Goal: Transaction & Acquisition: Purchase product/service

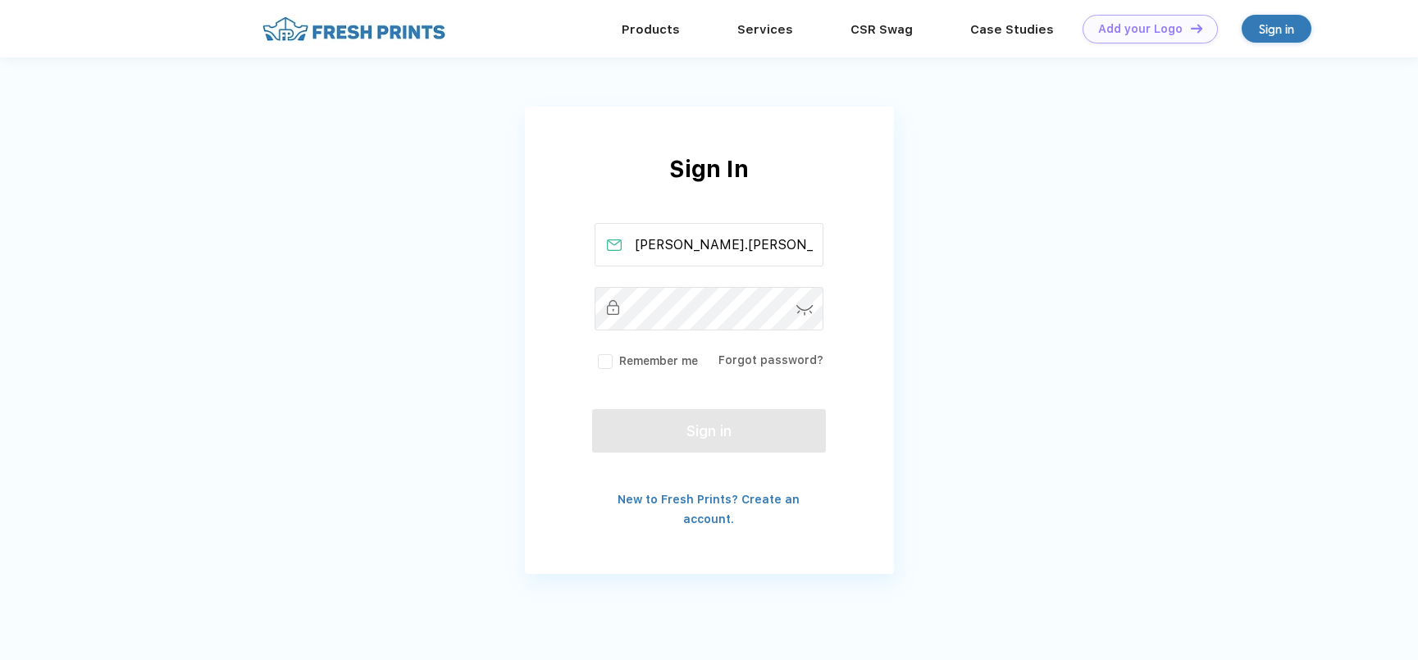
scroll to position [0, 10]
type input "randy.rosner@harborhealth.com"
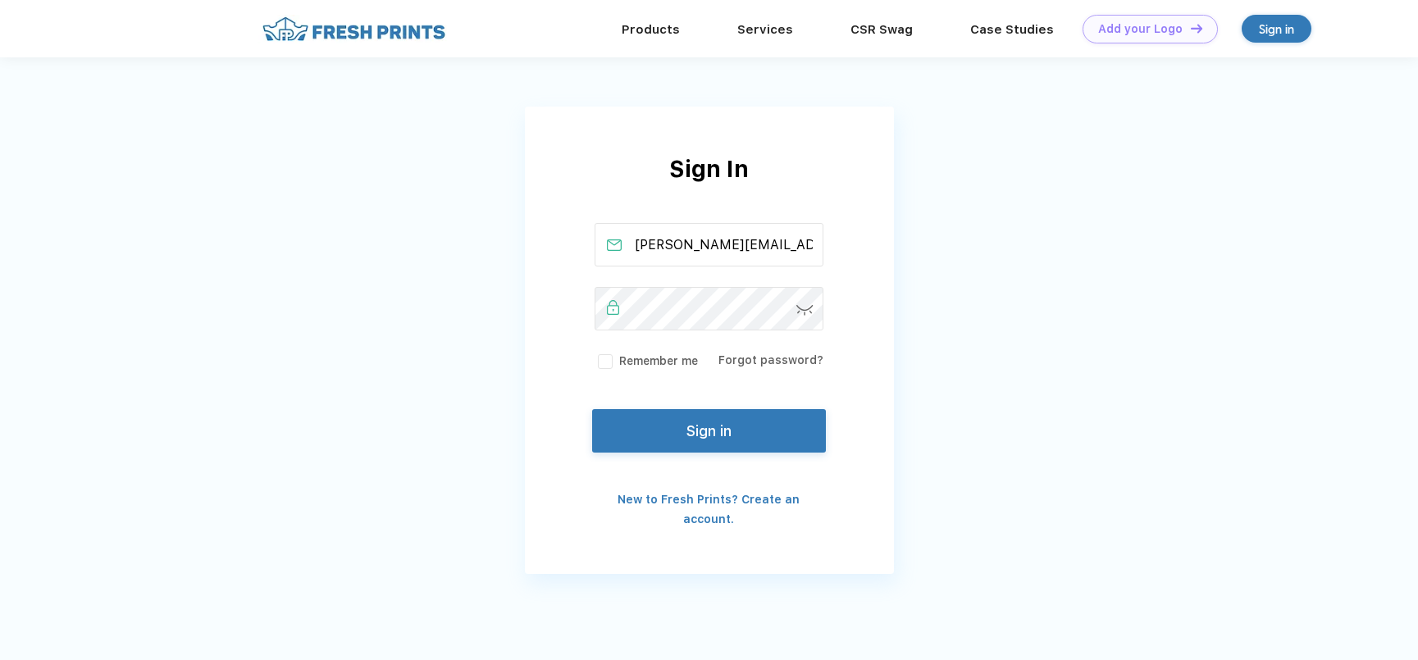
click at [803, 307] on img at bounding box center [804, 310] width 17 height 11
click at [667, 434] on button "Sign in" at bounding box center [708, 427] width 233 height 43
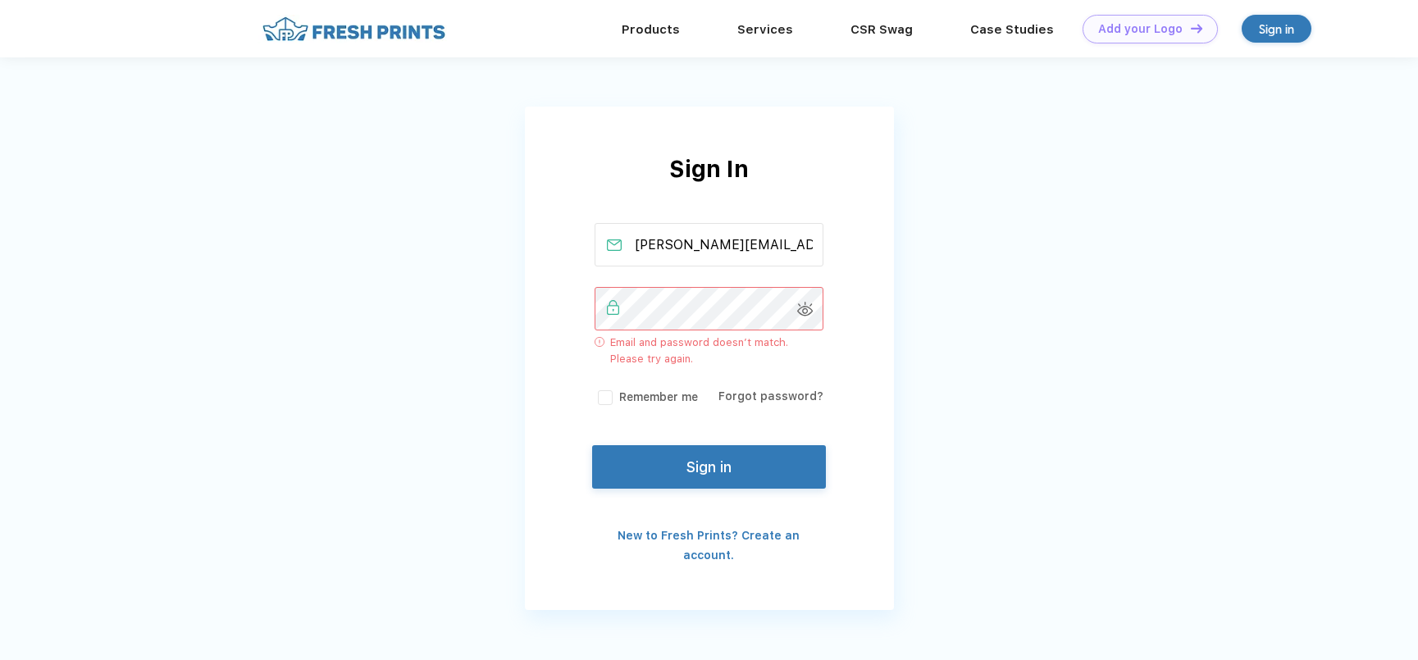
click at [566, 321] on div "Sign In randy.rosner@harborhealth.com Email and password doesn’t match. Please …" at bounding box center [709, 358] width 369 height 413
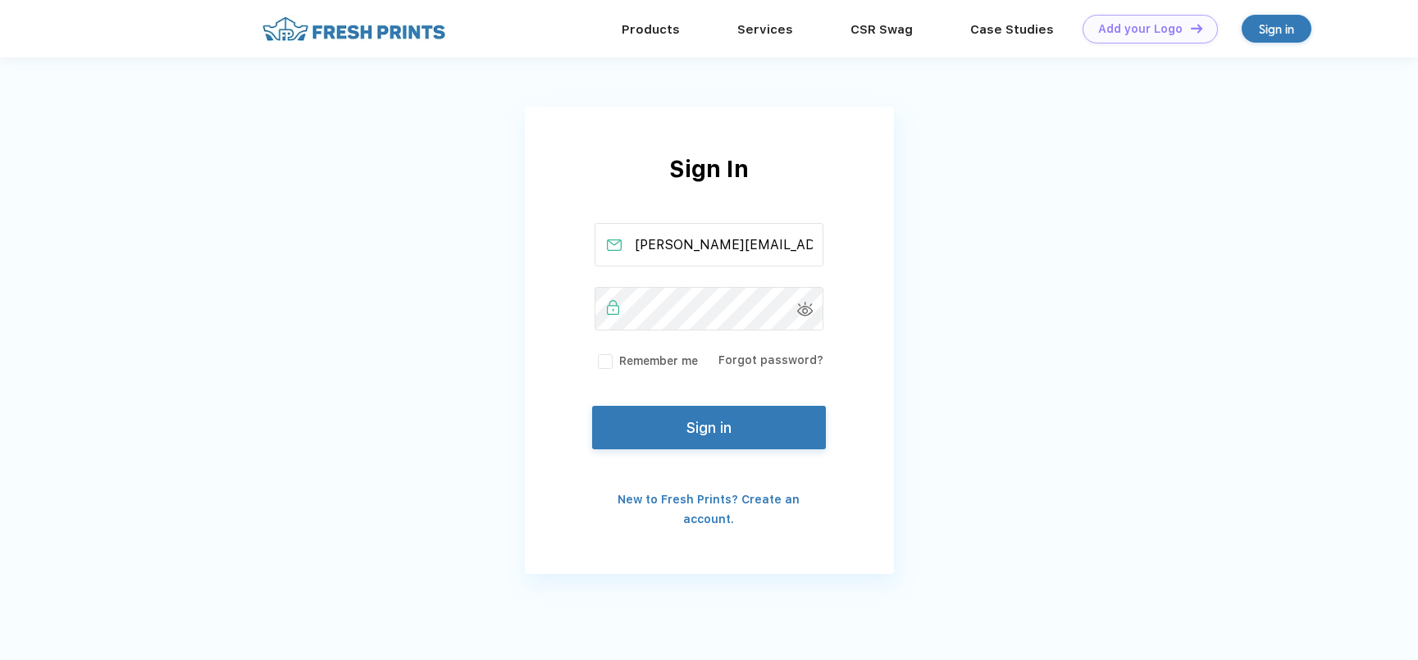
click at [734, 419] on button "Sign in" at bounding box center [708, 427] width 233 height 43
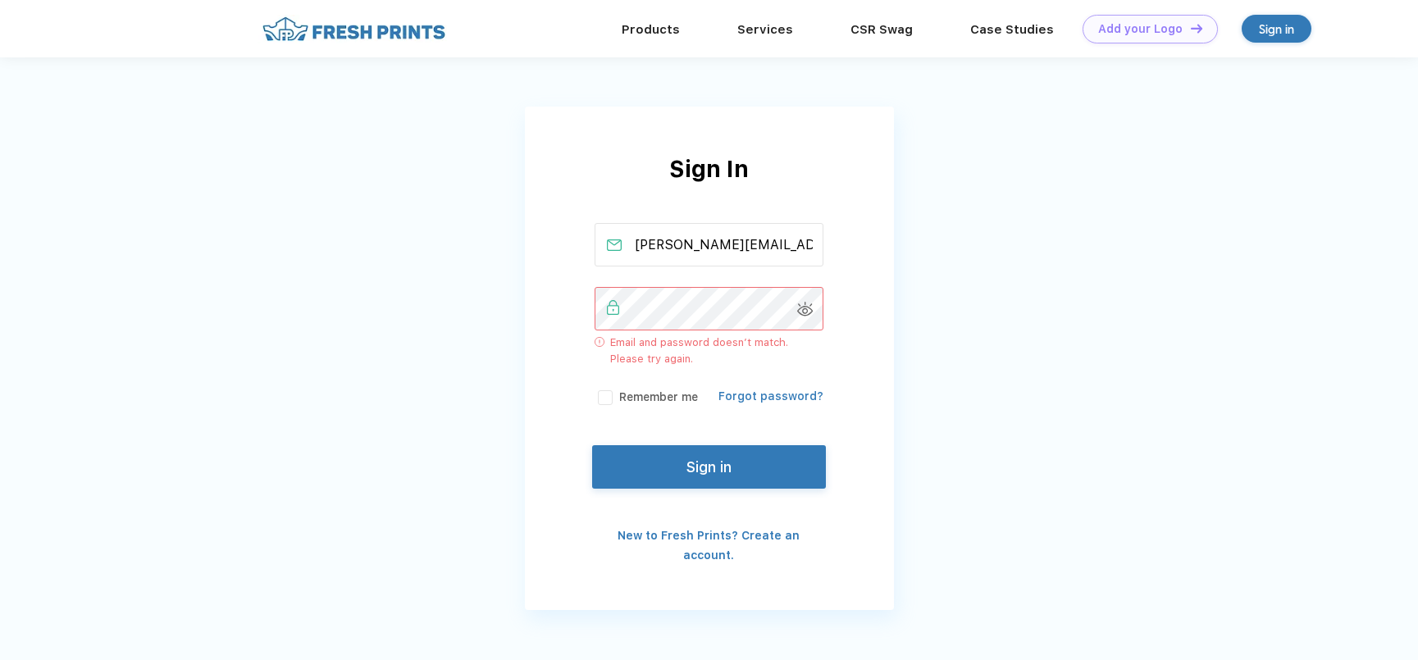
click at [741, 398] on link "Forgot password?" at bounding box center [770, 395] width 105 height 13
click at [787, 394] on link "Forgot password?" at bounding box center [770, 395] width 105 height 13
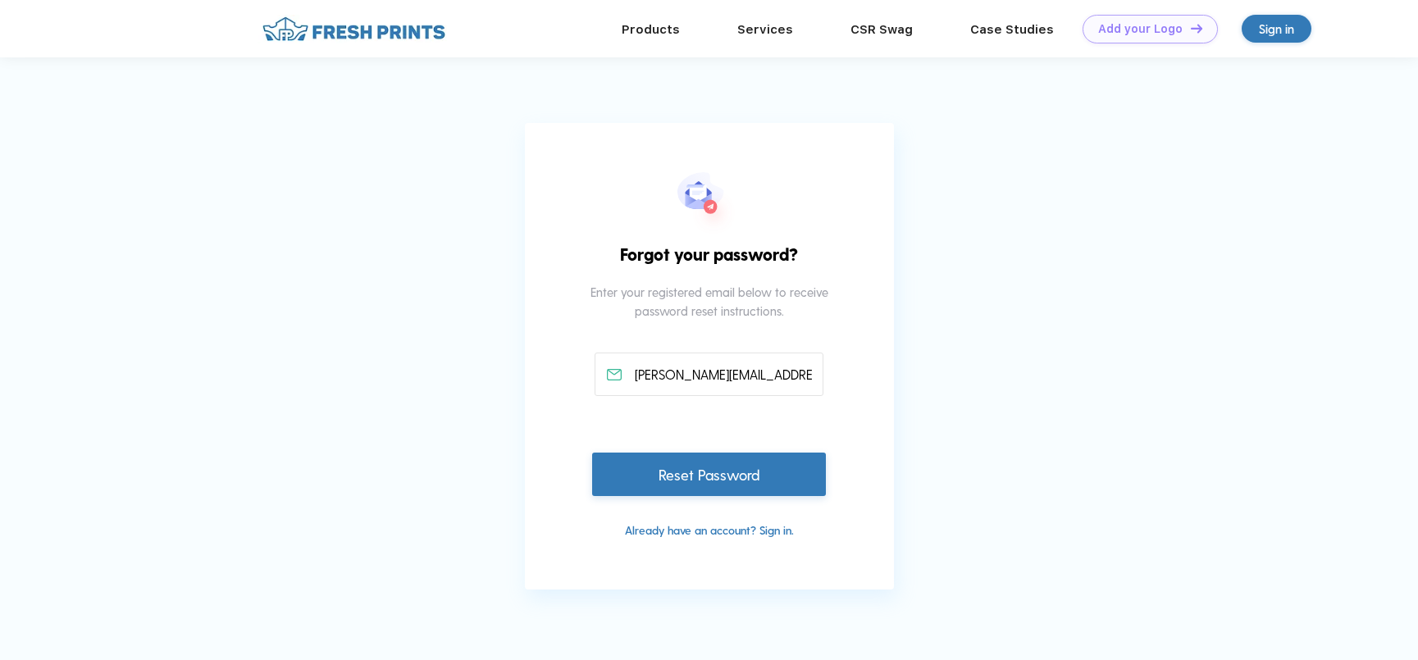
type input "[PERSON_NAME][EMAIL_ADDRESS][PERSON_NAME][DOMAIN_NAME]"
click at [671, 474] on div "Reset Password" at bounding box center [708, 470] width 233 height 43
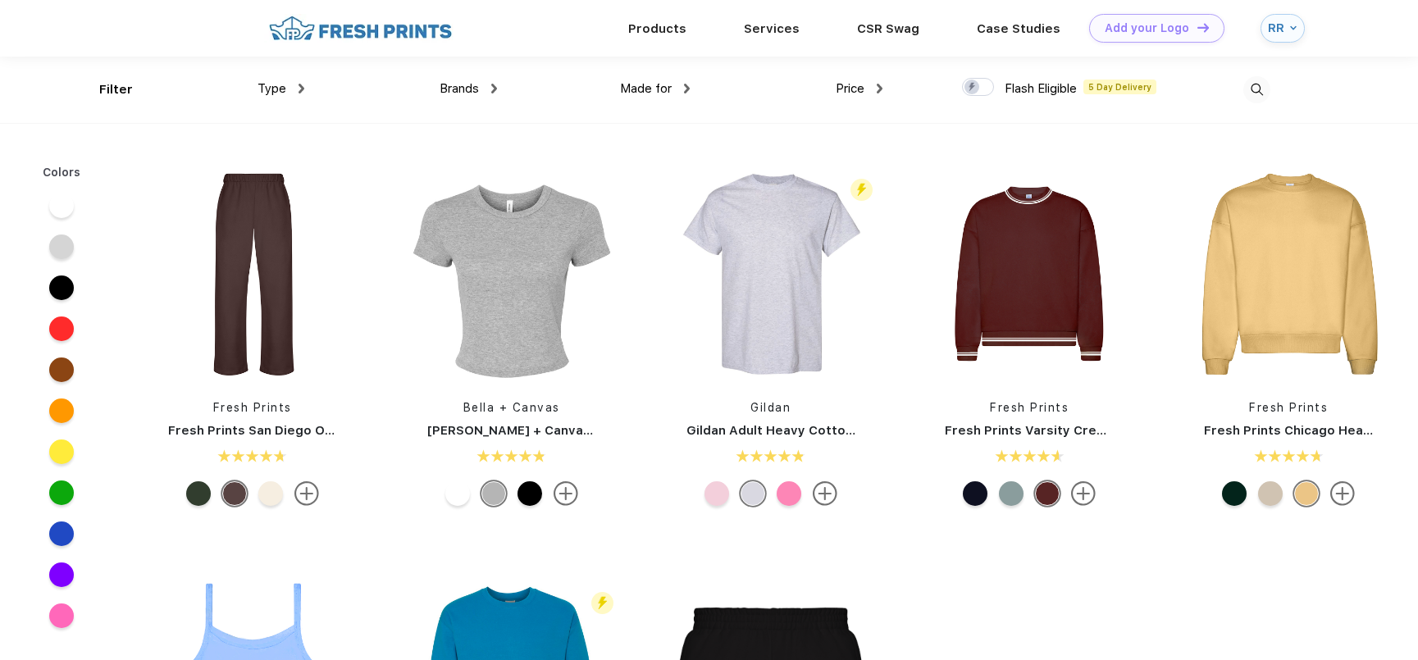
click at [296, 92] on div "Type" at bounding box center [280, 89] width 47 height 19
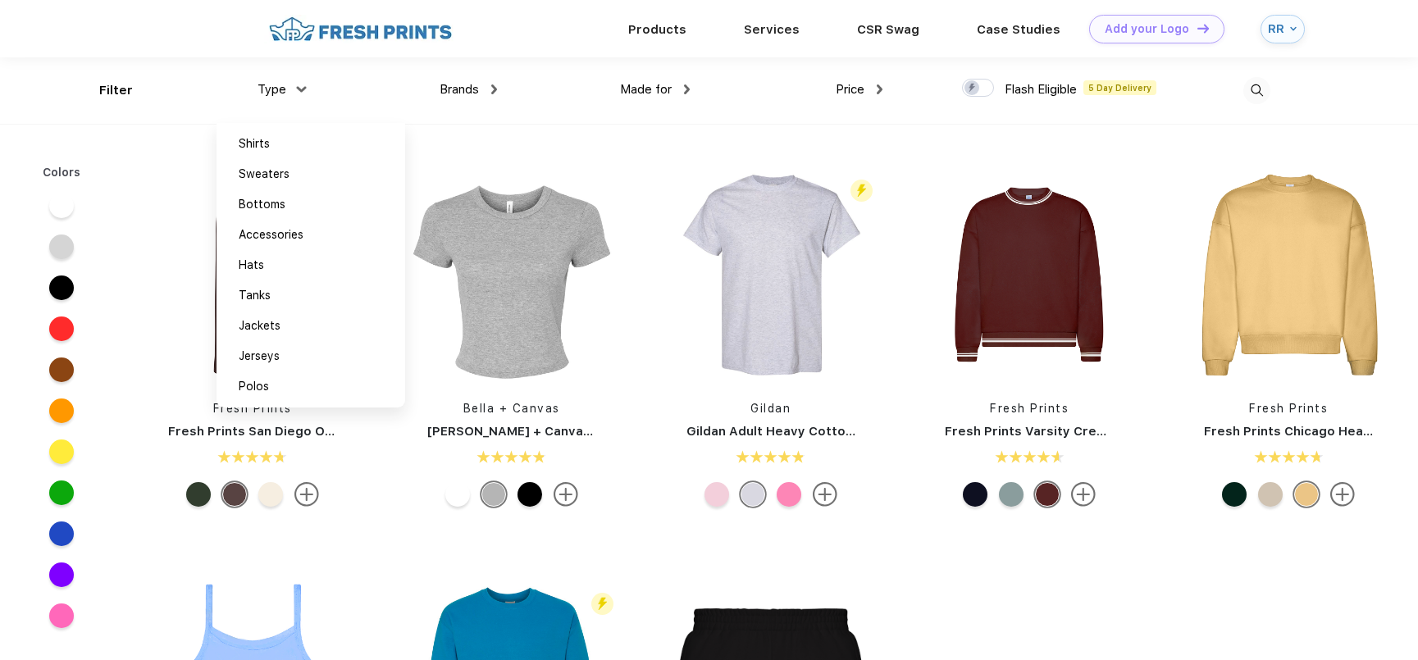
click at [481, 90] on div "Brands" at bounding box center [467, 89] width 57 height 19
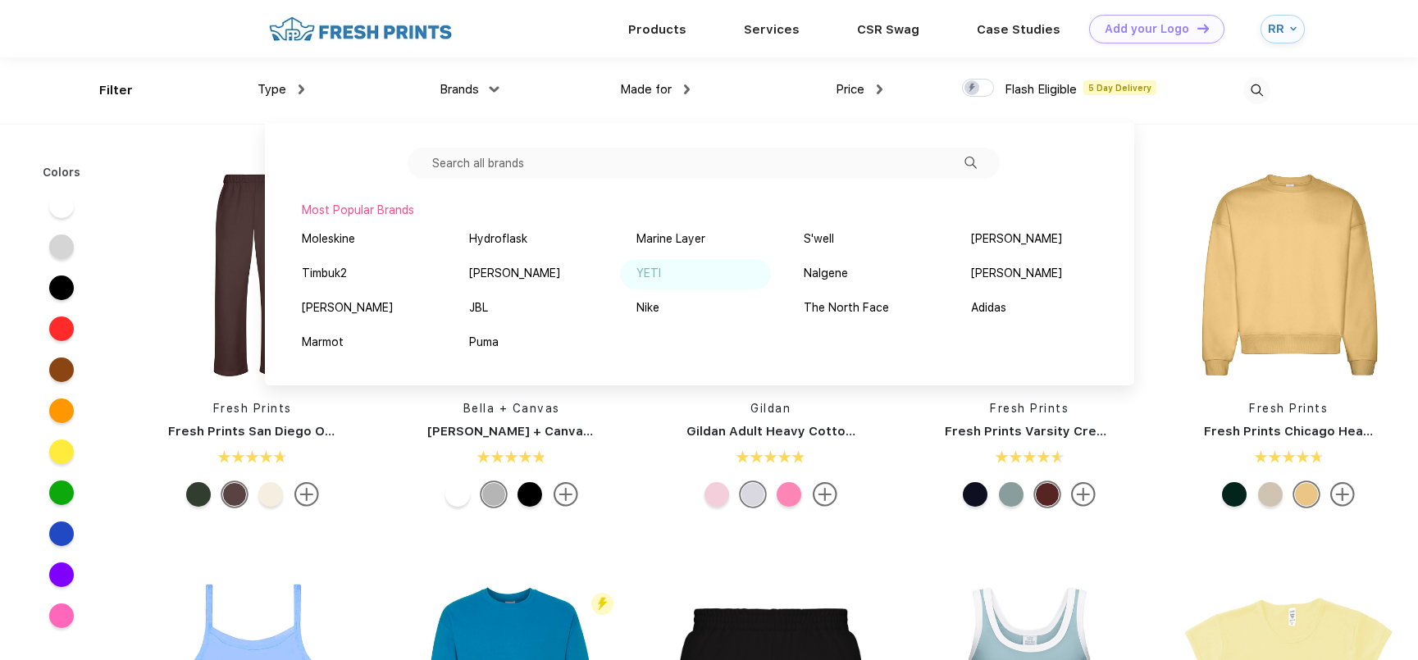
click at [650, 273] on div "YETI" at bounding box center [648, 273] width 25 height 17
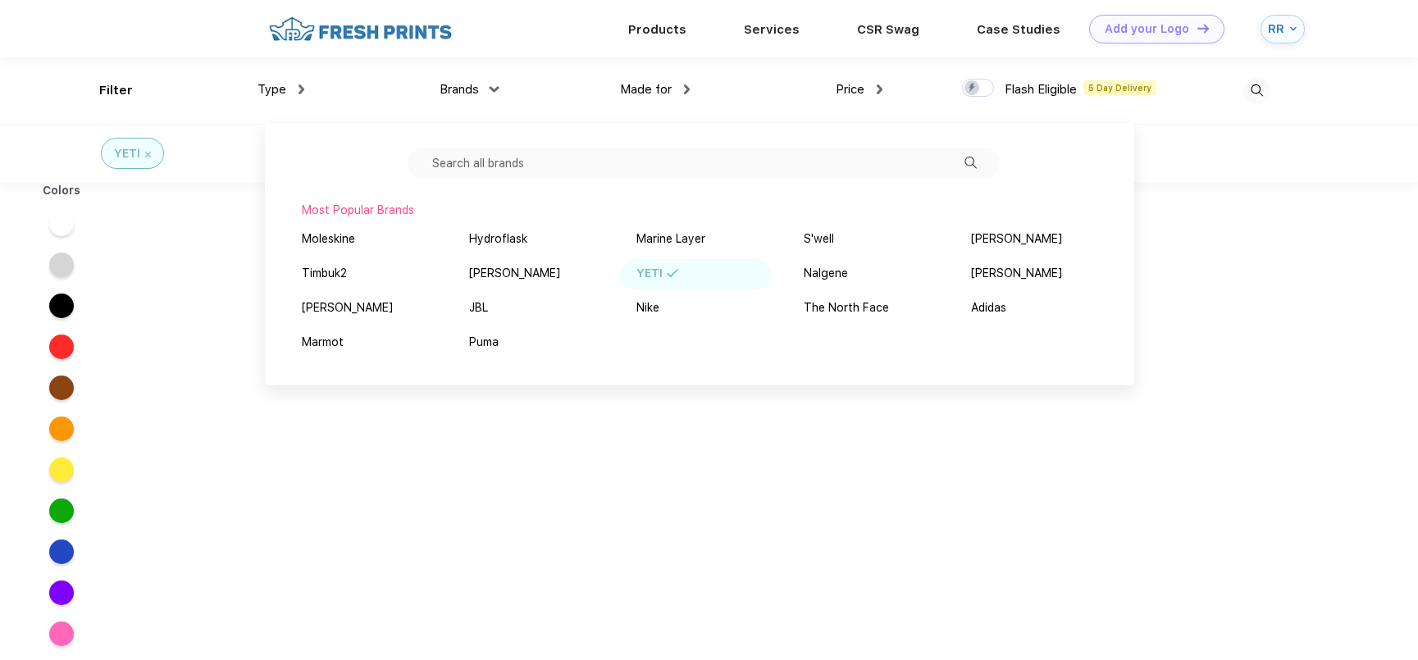
click at [539, 71] on div "Made for Unisex Women Men Youth" at bounding box center [593, 90] width 193 height 66
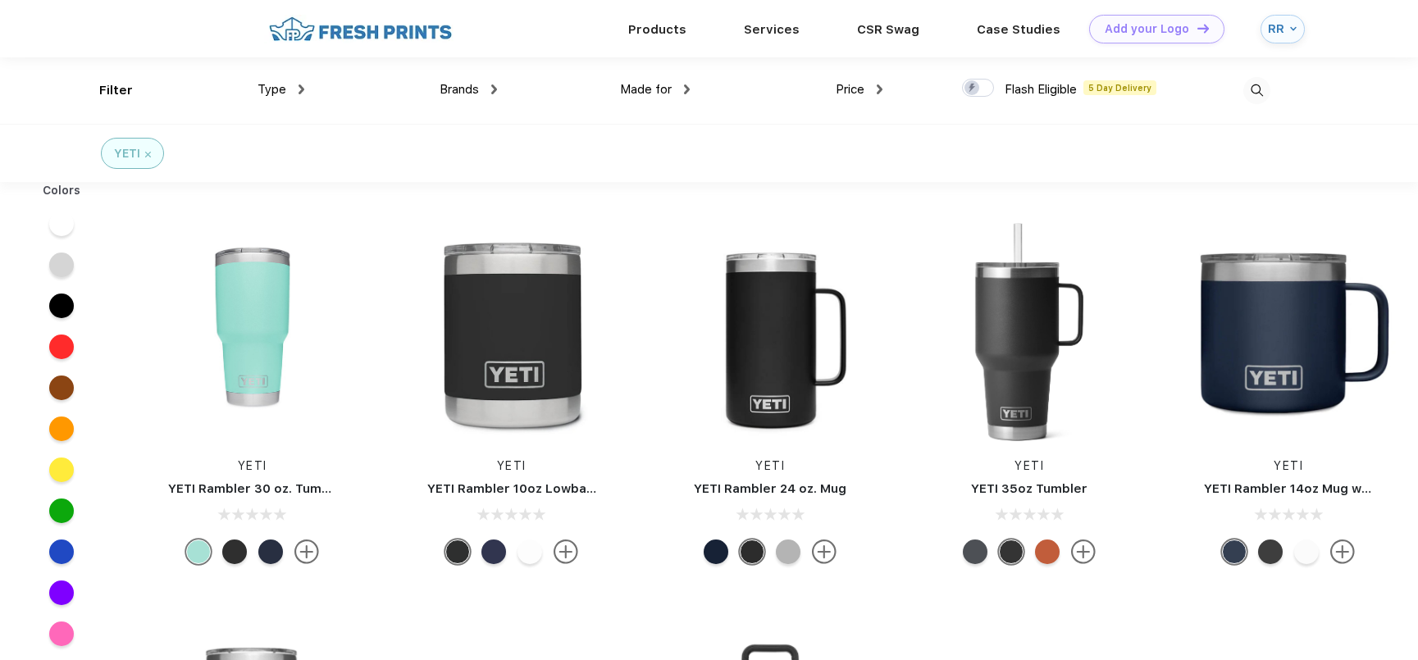
click at [62, 226] on div at bounding box center [61, 224] width 25 height 25
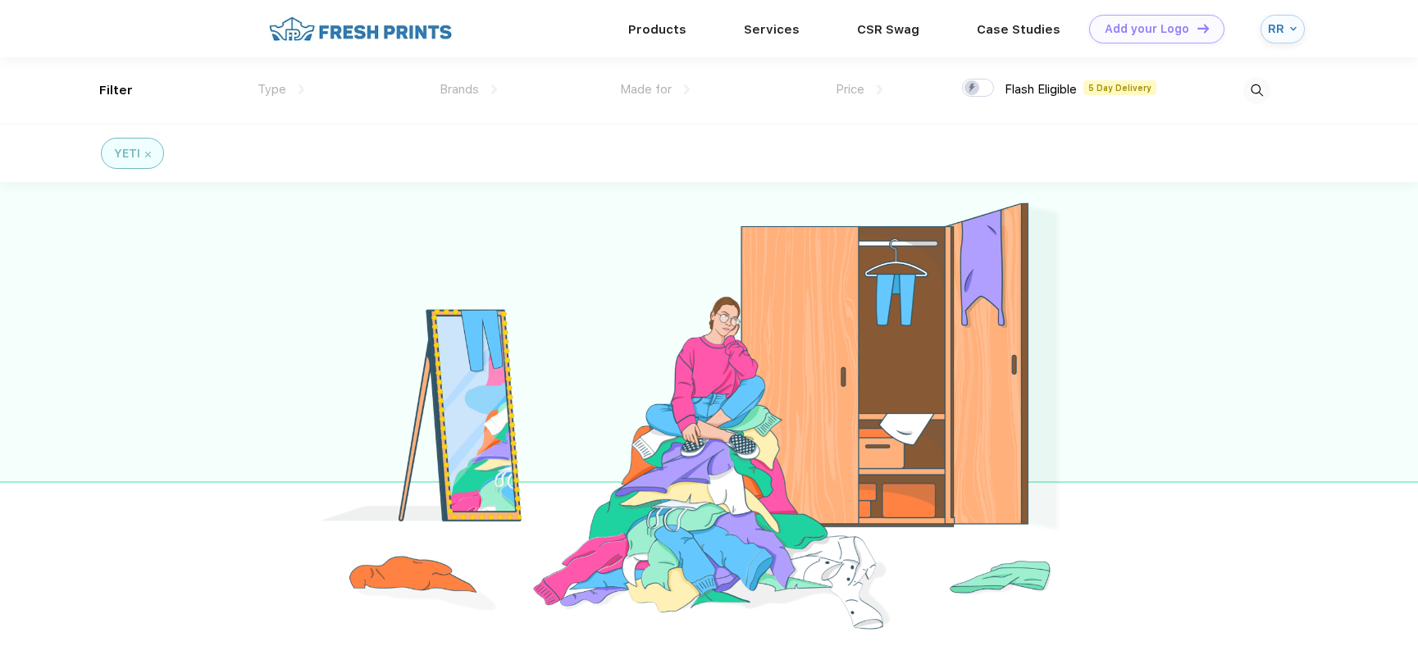
click at [1264, 89] on img at bounding box center [1256, 90] width 27 height 27
click at [962, 89] on input "text" at bounding box center [1052, 91] width 359 height 18
type input "Yeti Bottle"
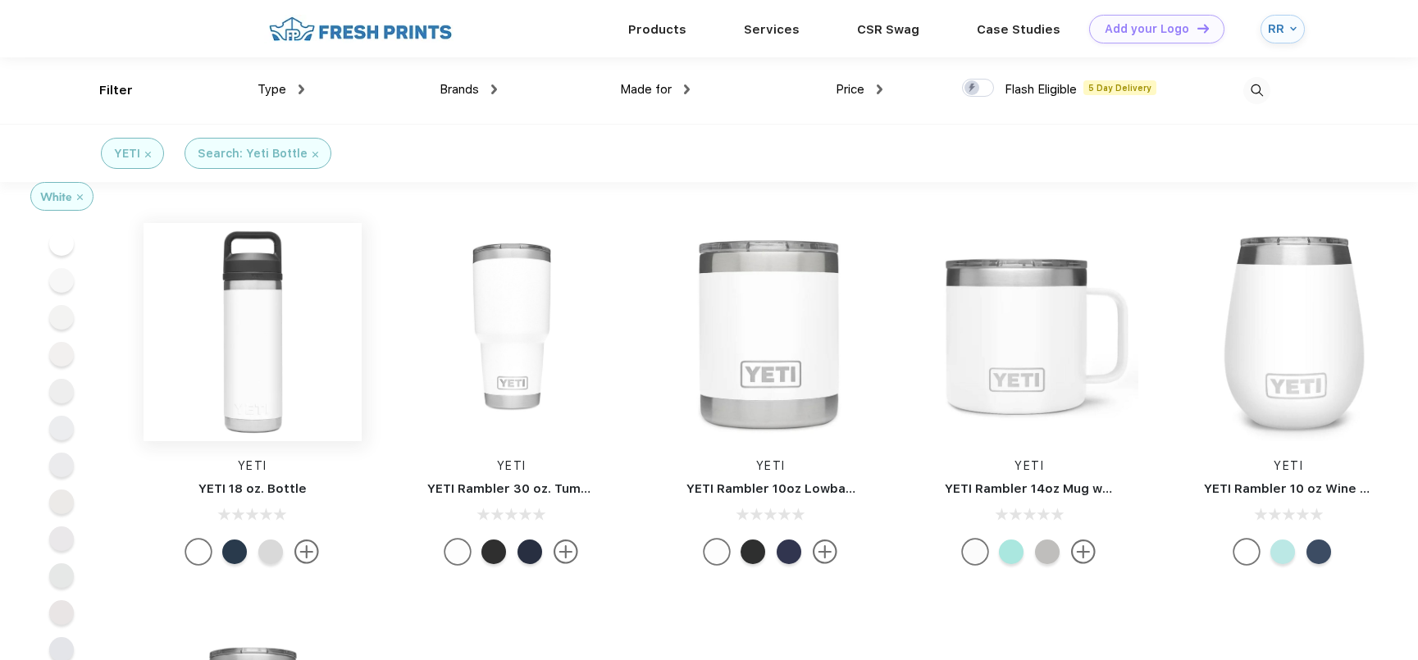
click at [277, 405] on img at bounding box center [252, 332] width 218 height 218
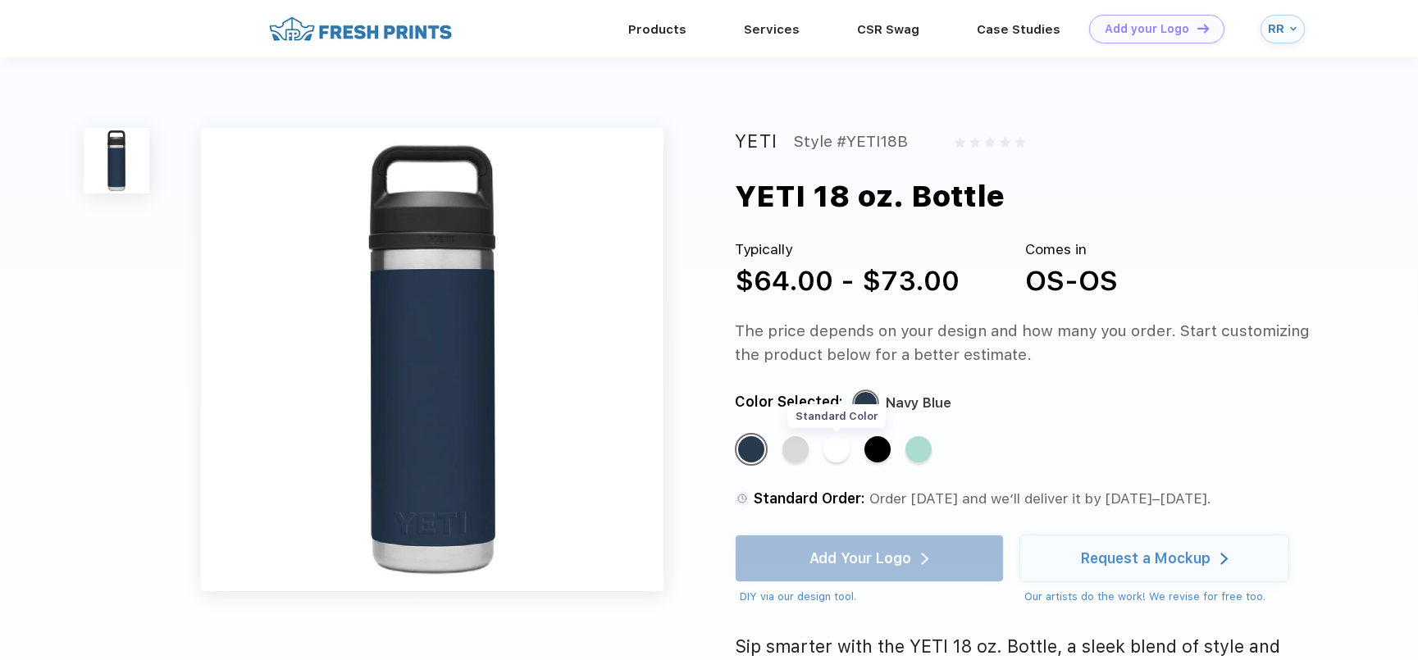
click at [835, 447] on div "Standard Color" at bounding box center [836, 449] width 26 height 26
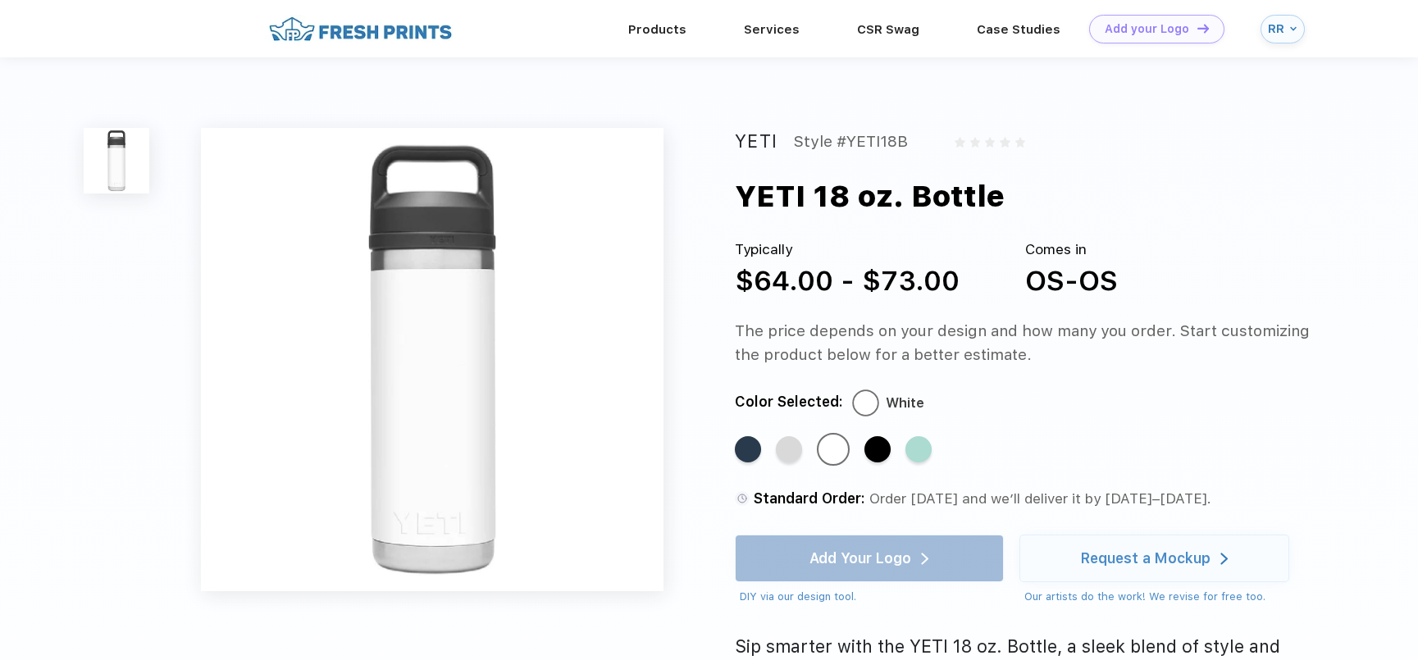
click at [150, 362] on div "YETI Style #YETI18B YETI 18 oz. Bottle Typically $64.00 - $73.00 Comes in OS-OS…" at bounding box center [709, 513] width 1418 height 913
